Goal: Task Accomplishment & Management: Manage account settings

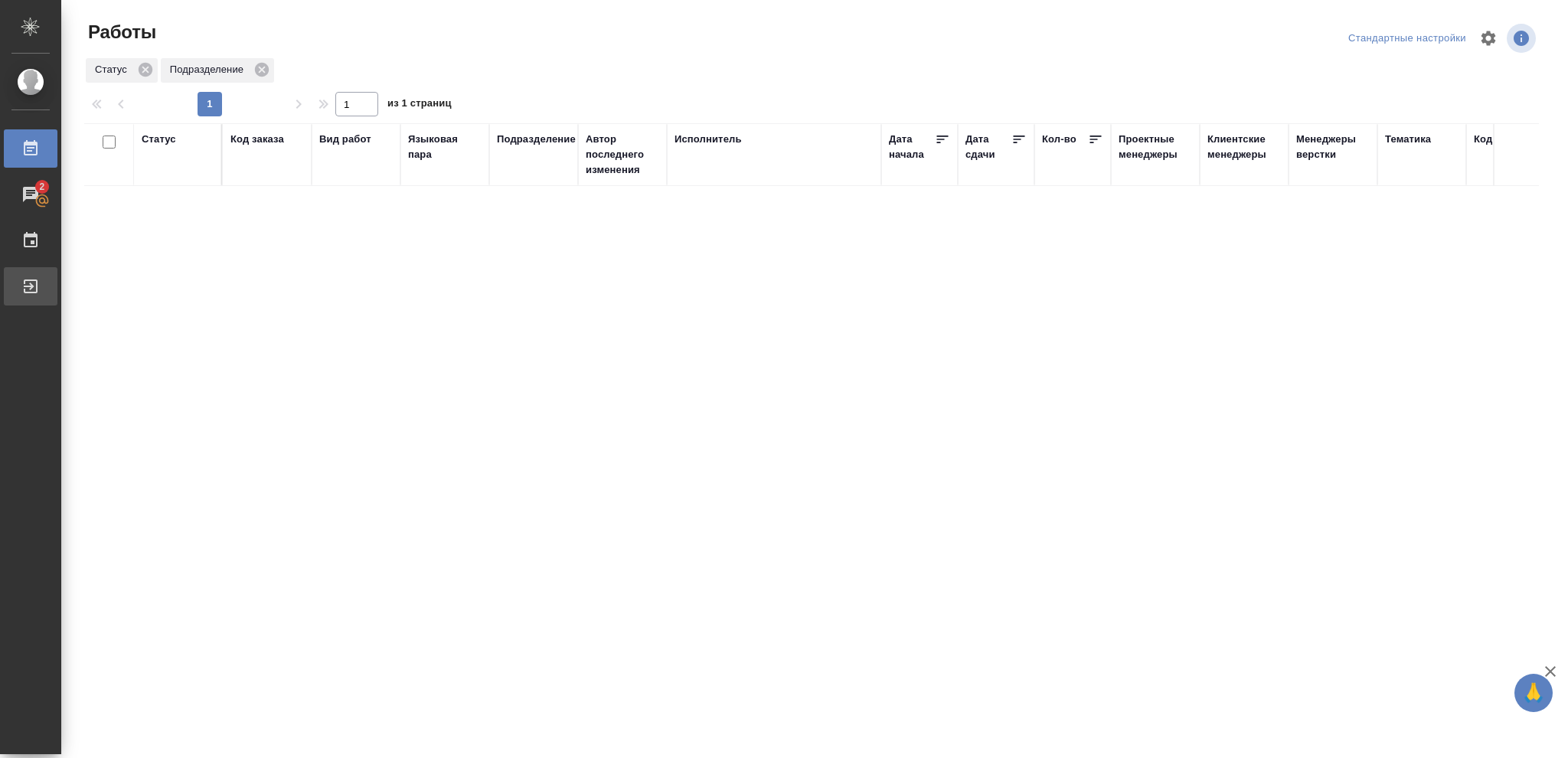
click at [31, 292] on div "Выйти" at bounding box center [11, 286] width 38 height 23
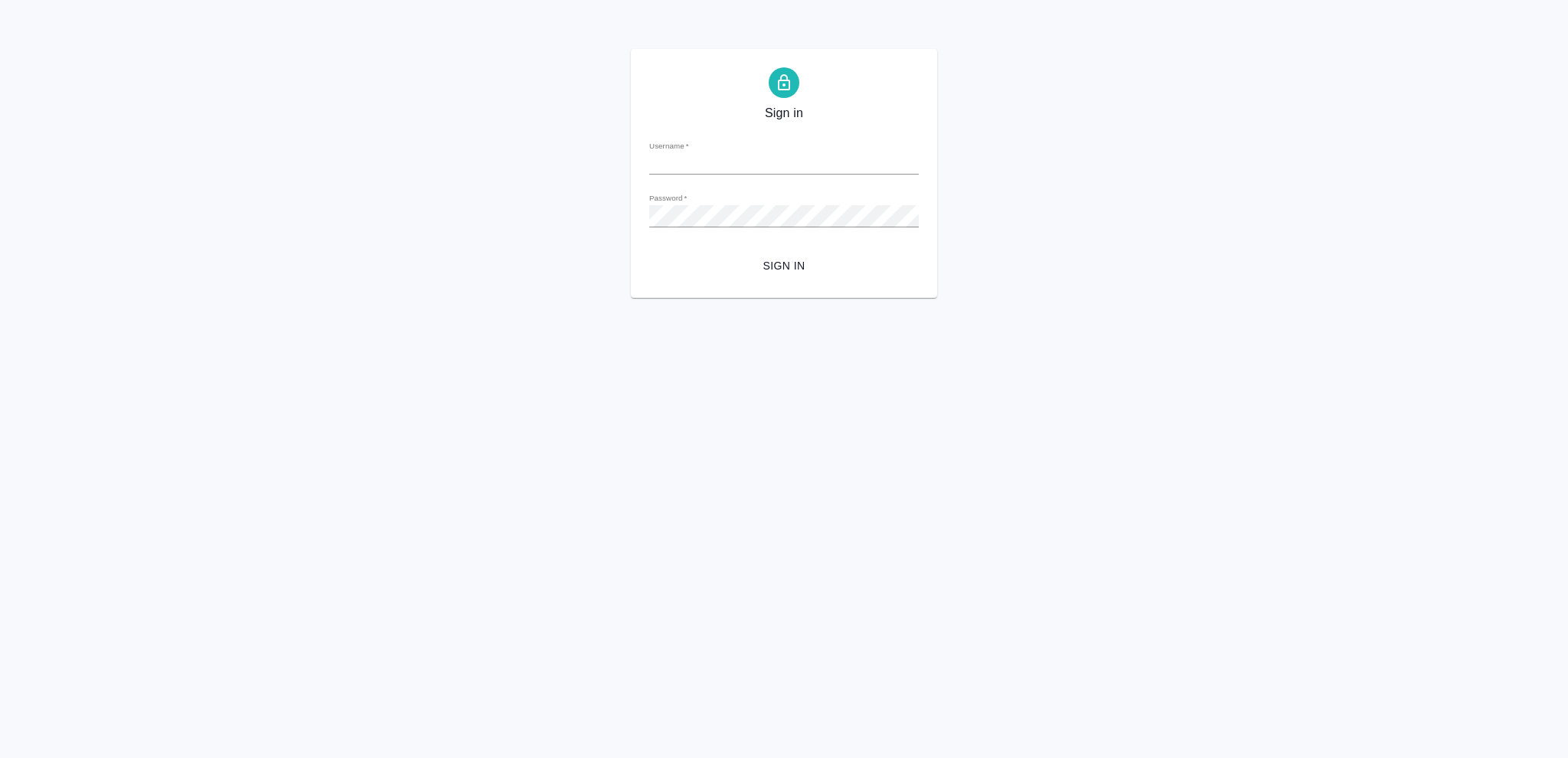
type input "[EMAIL_ADDRESS][DOMAIN_NAME]"
click at [782, 266] on span "Sign in" at bounding box center [784, 266] width 245 height 19
